Goal: Information Seeking & Learning: Check status

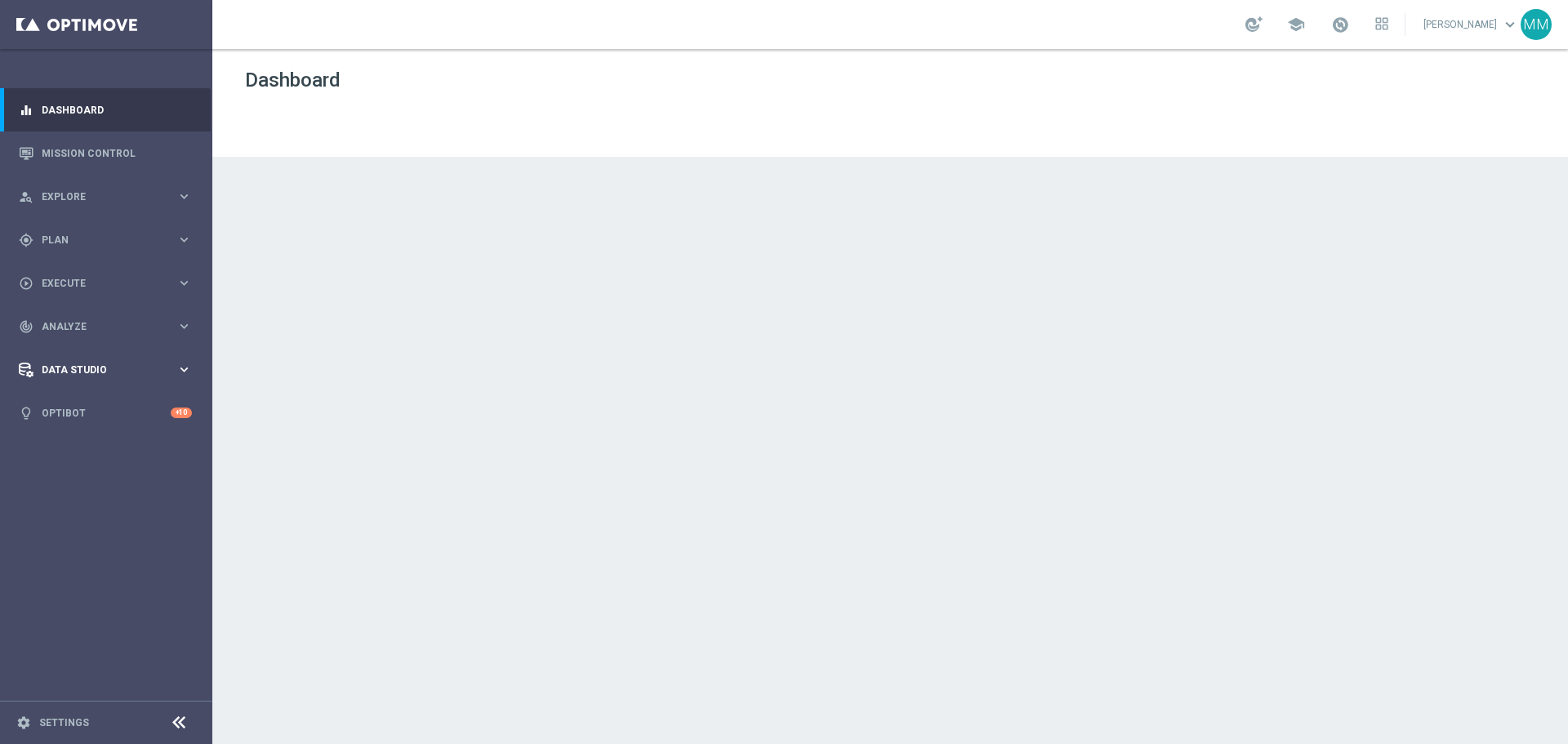
click at [140, 322] on span "Analyze" at bounding box center [109, 326] width 135 height 10
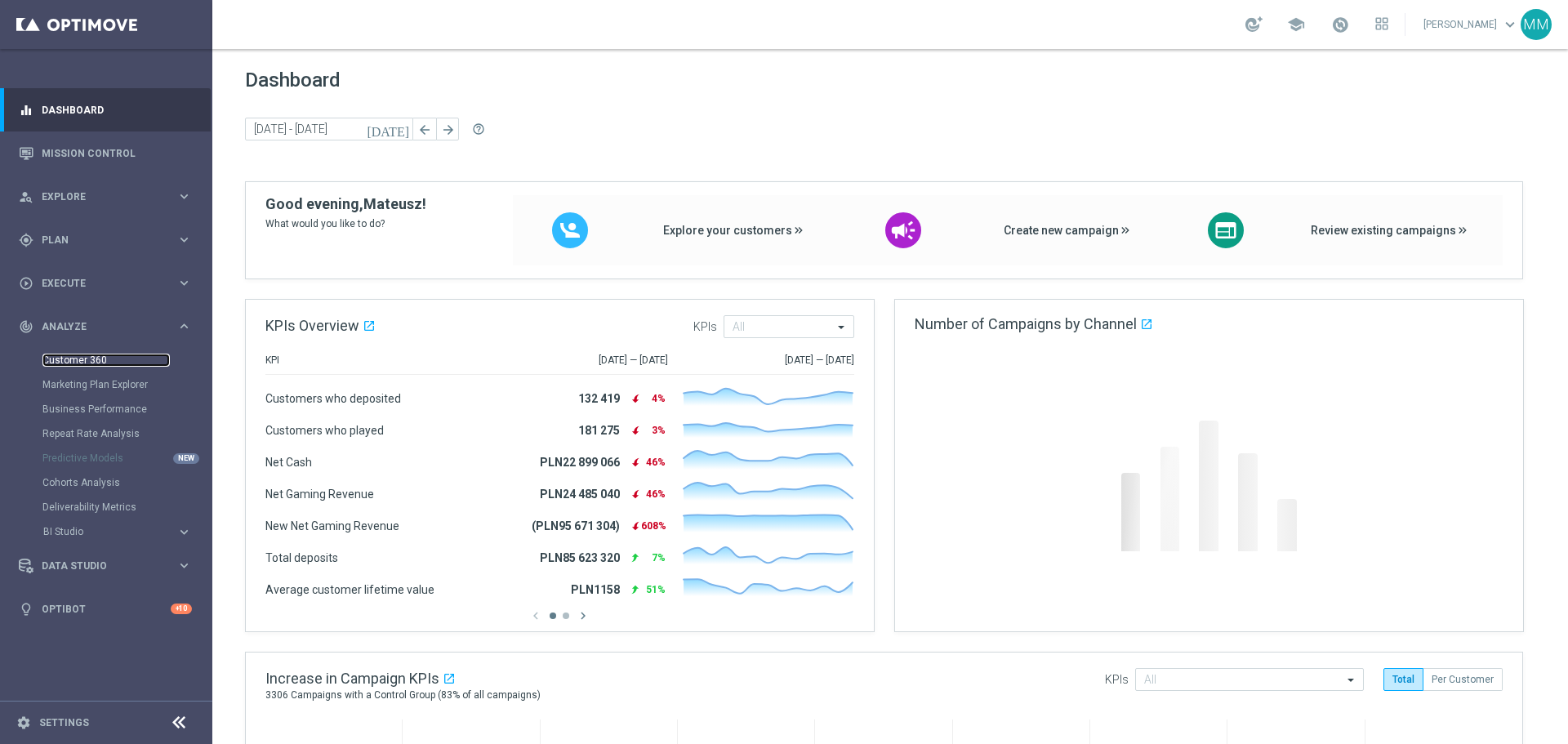
click at [93, 358] on link "Customer 360" at bounding box center [106, 360] width 128 height 13
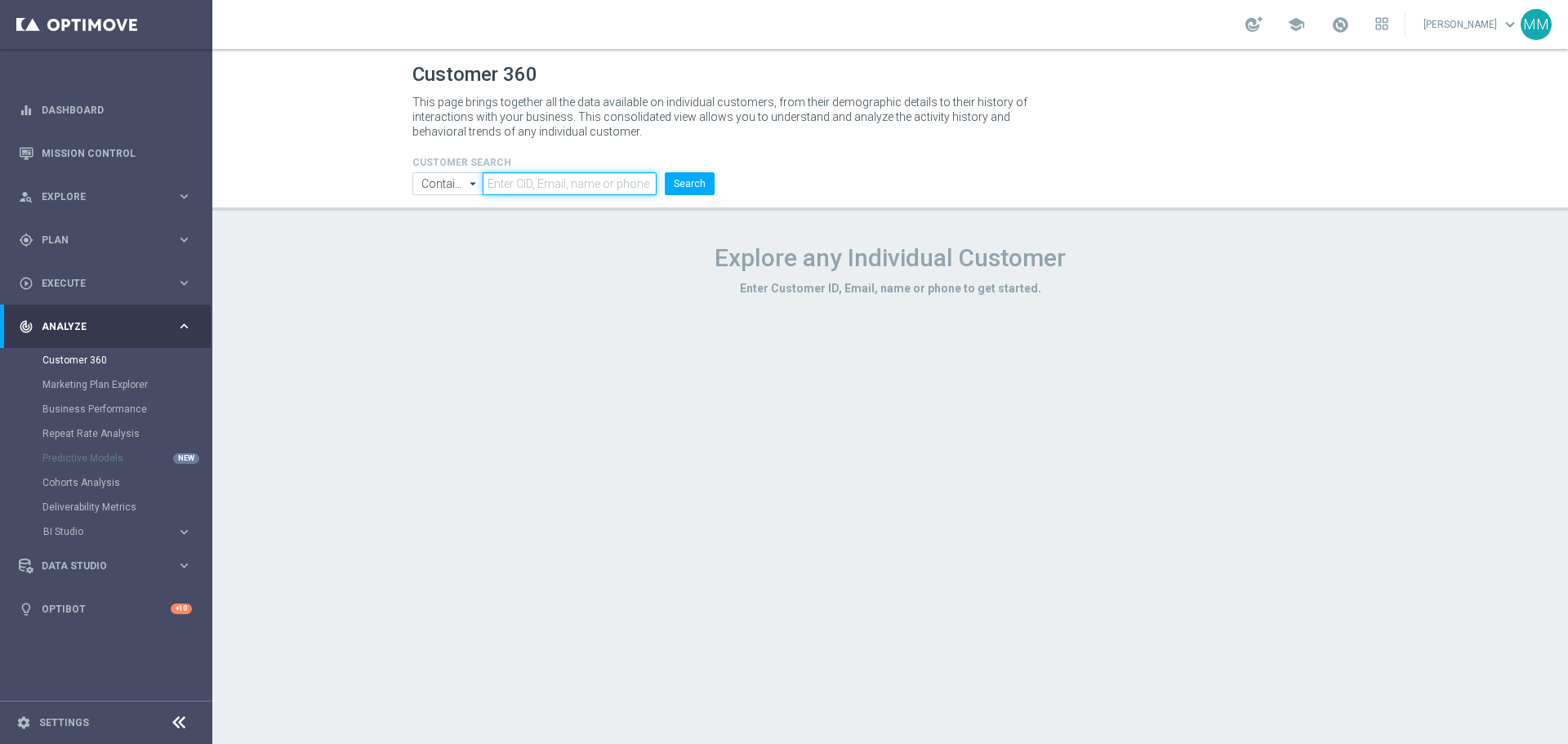
click at [525, 182] on input "text" at bounding box center [569, 183] width 174 height 23
paste input "1836226"
type input "1836226"
click at [691, 184] on button "Search" at bounding box center [689, 183] width 49 height 23
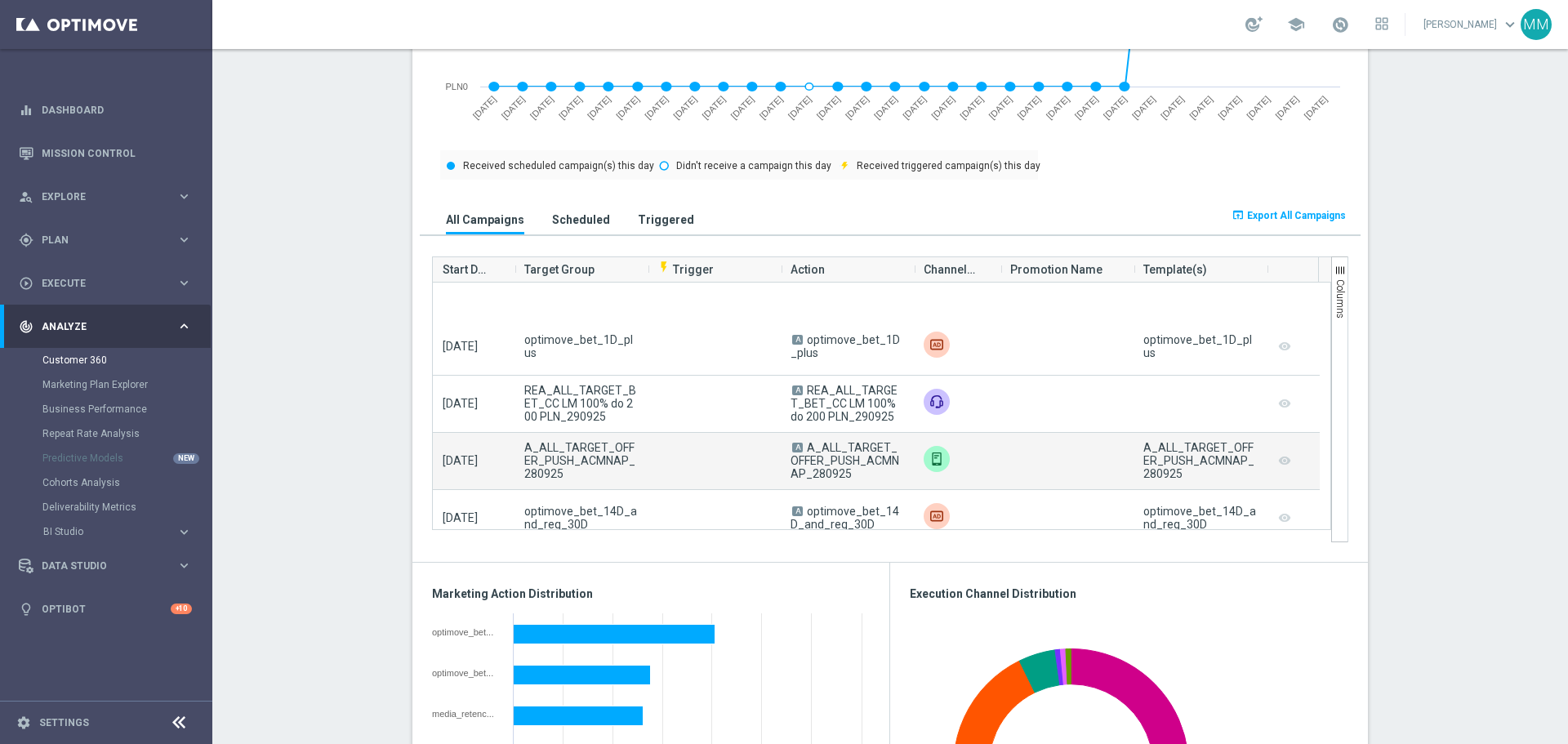
scroll to position [245, 0]
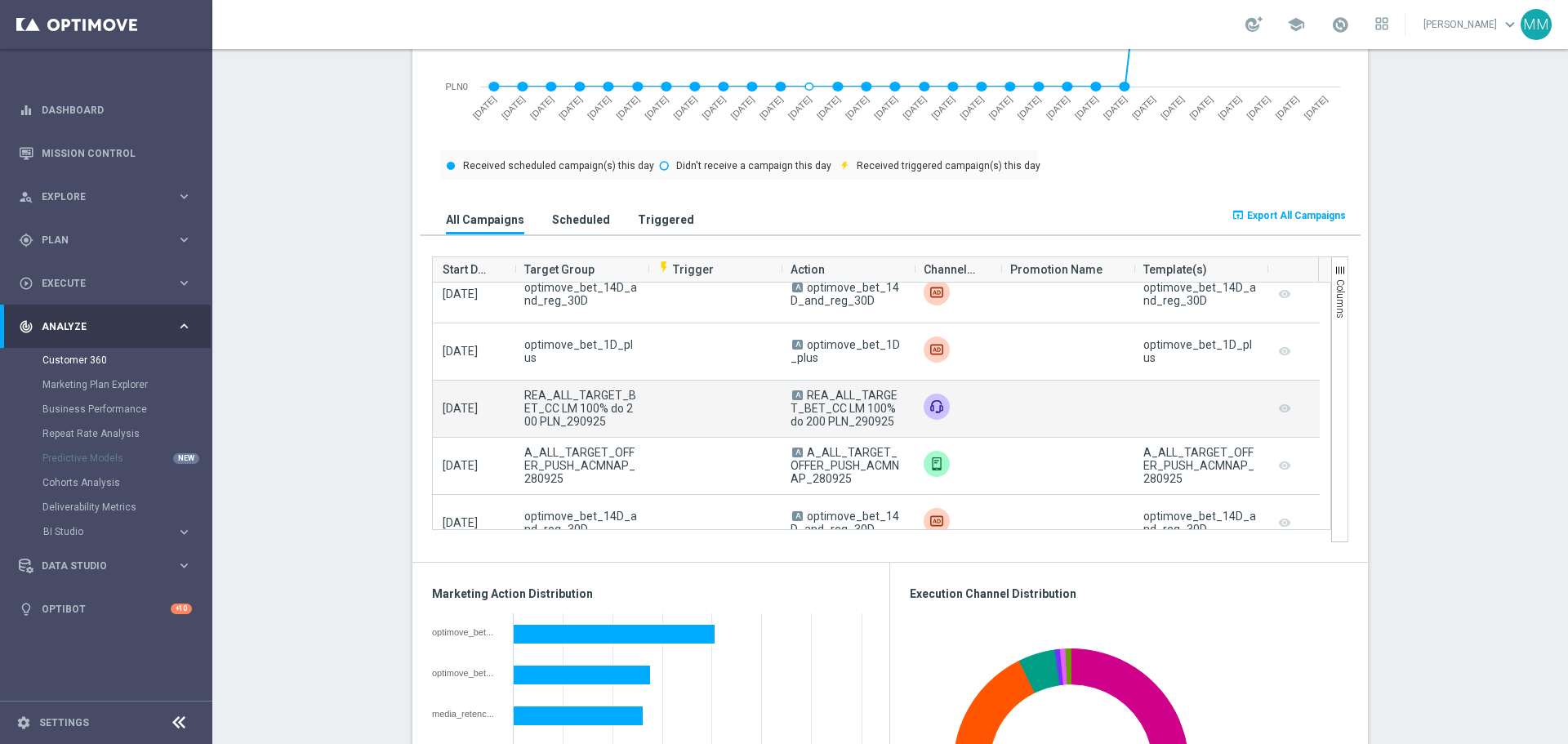
drag, startPoint x: 873, startPoint y: 425, endPoint x: 805, endPoint y: 406, distance: 70.6
click at [803, 399] on span "A REA_ALL_TARGET_BET_CC LM 100% do 200 PLN_290925" at bounding box center [847, 408] width 114 height 39
copy span "REA_ALL_TARGET_BET_CC LM 100% do 200 PLN_290925"
